Goal: Information Seeking & Learning: Compare options

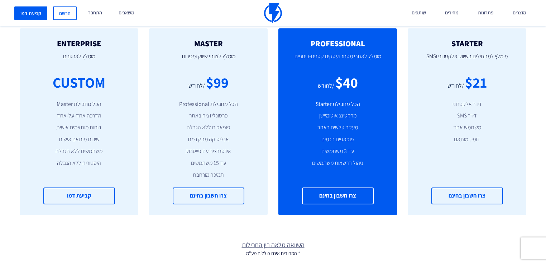
scroll to position [316, 0]
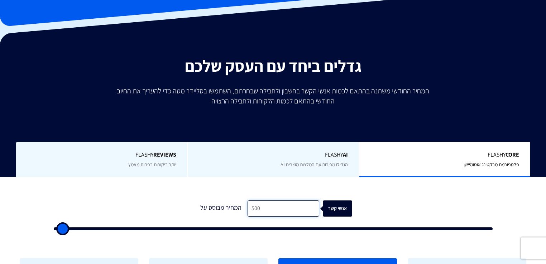
click at [269, 200] on input "500" at bounding box center [284, 208] width 72 height 16
type input "2"
type input "500"
type input "22"
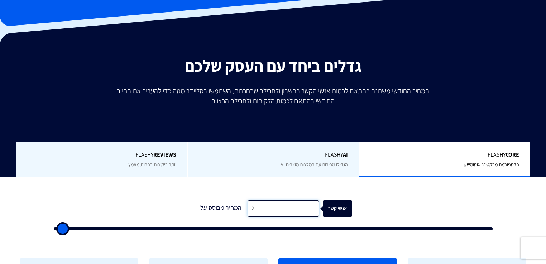
type input "500"
type input "224"
type input "500"
type input "22"
type input "500"
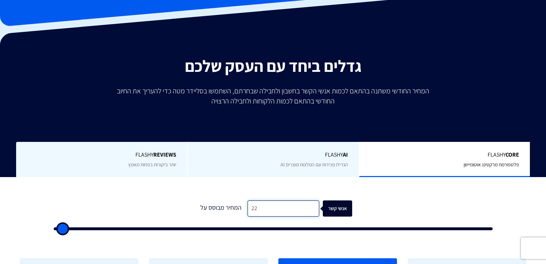
type input "222"
type input "500"
type input "2,224"
type input "2000"
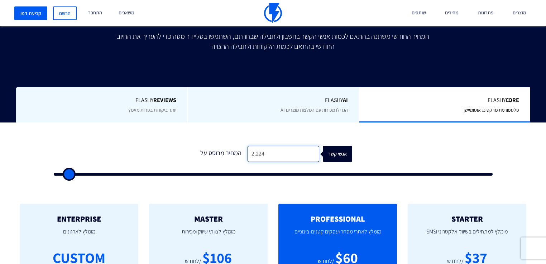
scroll to position [258, 0]
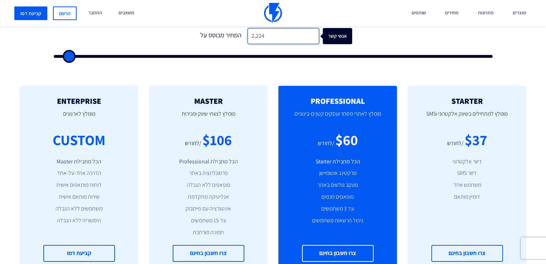
type input "2,224"
drag, startPoint x: 181, startPoint y: 126, endPoint x: 233, endPoint y: 119, distance: 51.7
click at [233, 129] on div "$106 /לחודש" at bounding box center [208, 139] width 97 height 20
click at [232, 129] on div "$106 /לחודש" at bounding box center [208, 139] width 97 height 20
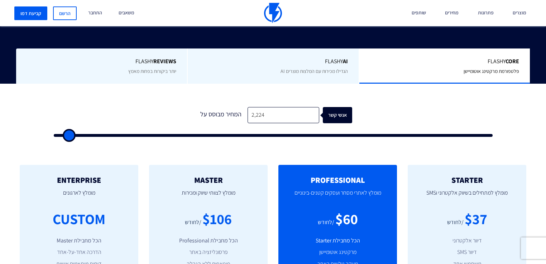
scroll to position [172, 0]
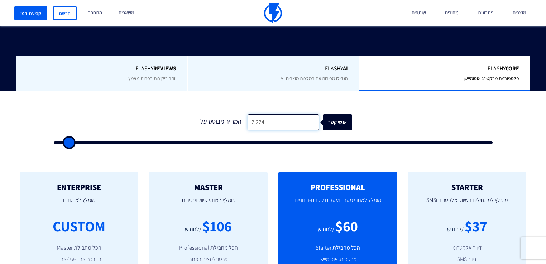
click at [264, 114] on input "2,224" at bounding box center [284, 122] width 72 height 16
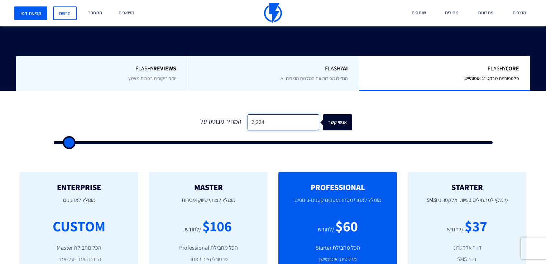
click at [260, 114] on input "2,224" at bounding box center [284, 122] width 72 height 16
click at [261, 114] on input "2,224" at bounding box center [284, 122] width 72 height 16
click at [260, 114] on input "2,224" at bounding box center [284, 122] width 72 height 16
click at [261, 114] on input "2,224" at bounding box center [284, 122] width 72 height 16
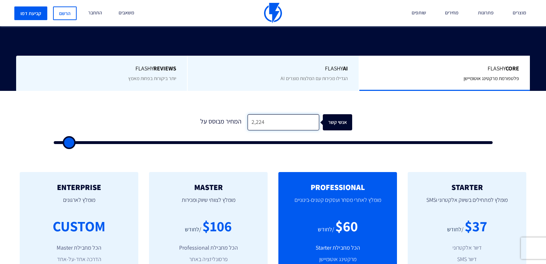
click at [261, 114] on input "2,224" at bounding box center [284, 122] width 72 height 16
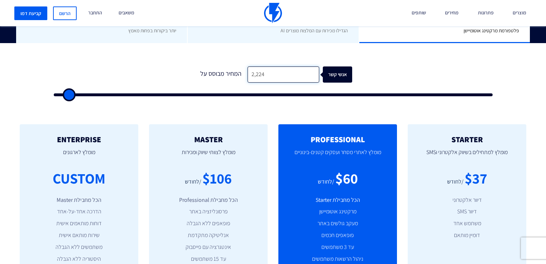
scroll to position [373, 0]
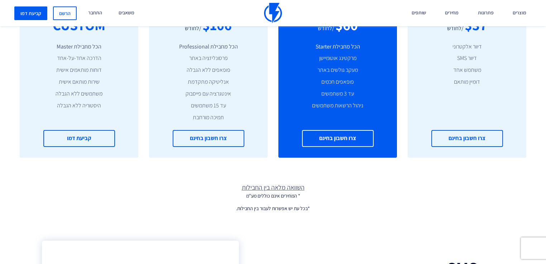
click at [273, 183] on link "השוואה מלאה בין החבילות" at bounding box center [273, 187] width 546 height 9
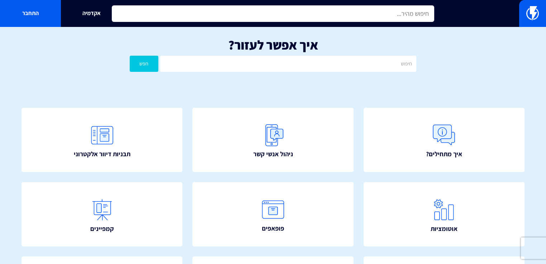
click at [354, 9] on input "text" at bounding box center [273, 13] width 323 height 16
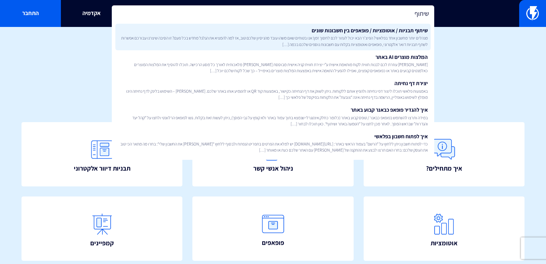
type input "שיתוף"
click at [402, 35] on span "מנהלים יותר מחשבון אחד בפלאשי? הפיצ’ר הבא יכול לעזור לכם לחסוך זמן! אנו בטוחים …" at bounding box center [273, 41] width 310 height 12
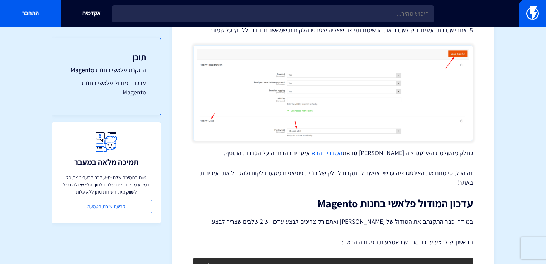
scroll to position [775, 0]
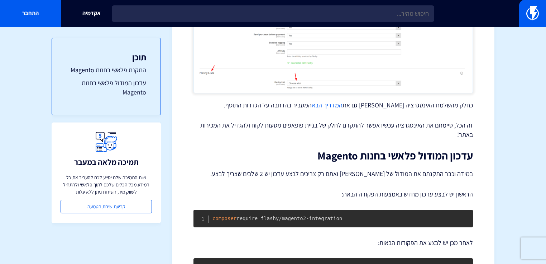
drag, startPoint x: 277, startPoint y: 125, endPoint x: 261, endPoint y: 76, distance: 51.0
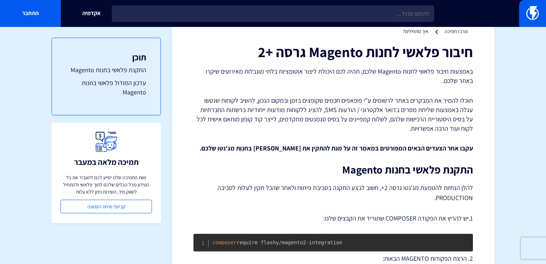
scroll to position [0, 0]
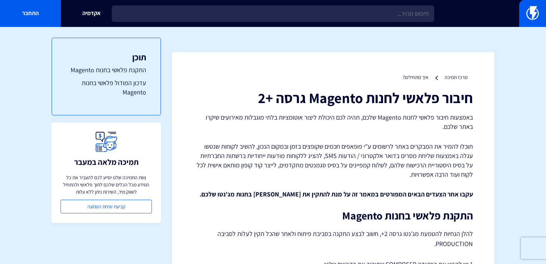
drag, startPoint x: 249, startPoint y: 113, endPoint x: 247, endPoint y: 53, distance: 59.6
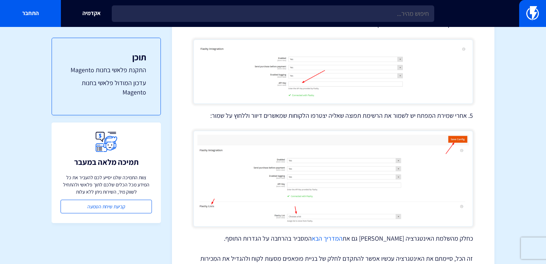
scroll to position [872, 0]
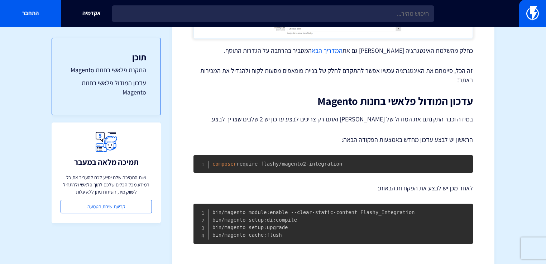
drag, startPoint x: 246, startPoint y: 54, endPoint x: 241, endPoint y: 151, distance: 96.6
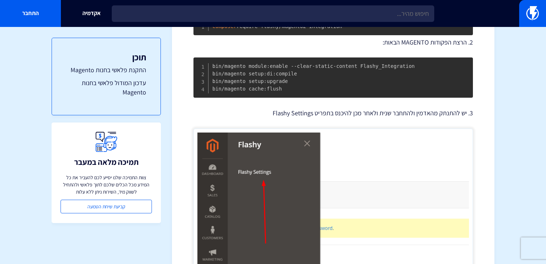
scroll to position [0, 0]
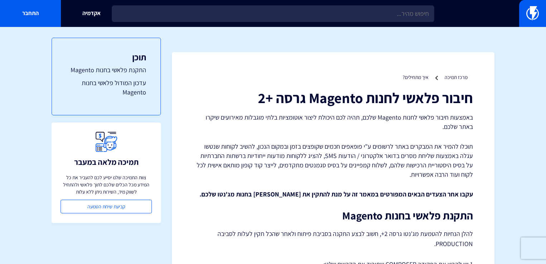
drag, startPoint x: 254, startPoint y: 126, endPoint x: 267, endPoint y: -11, distance: 137.9
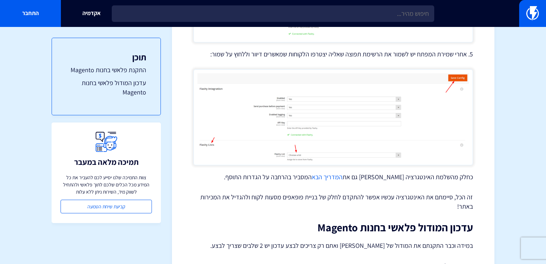
scroll to position [832, 0]
